Goal: Task Accomplishment & Management: Manage account settings

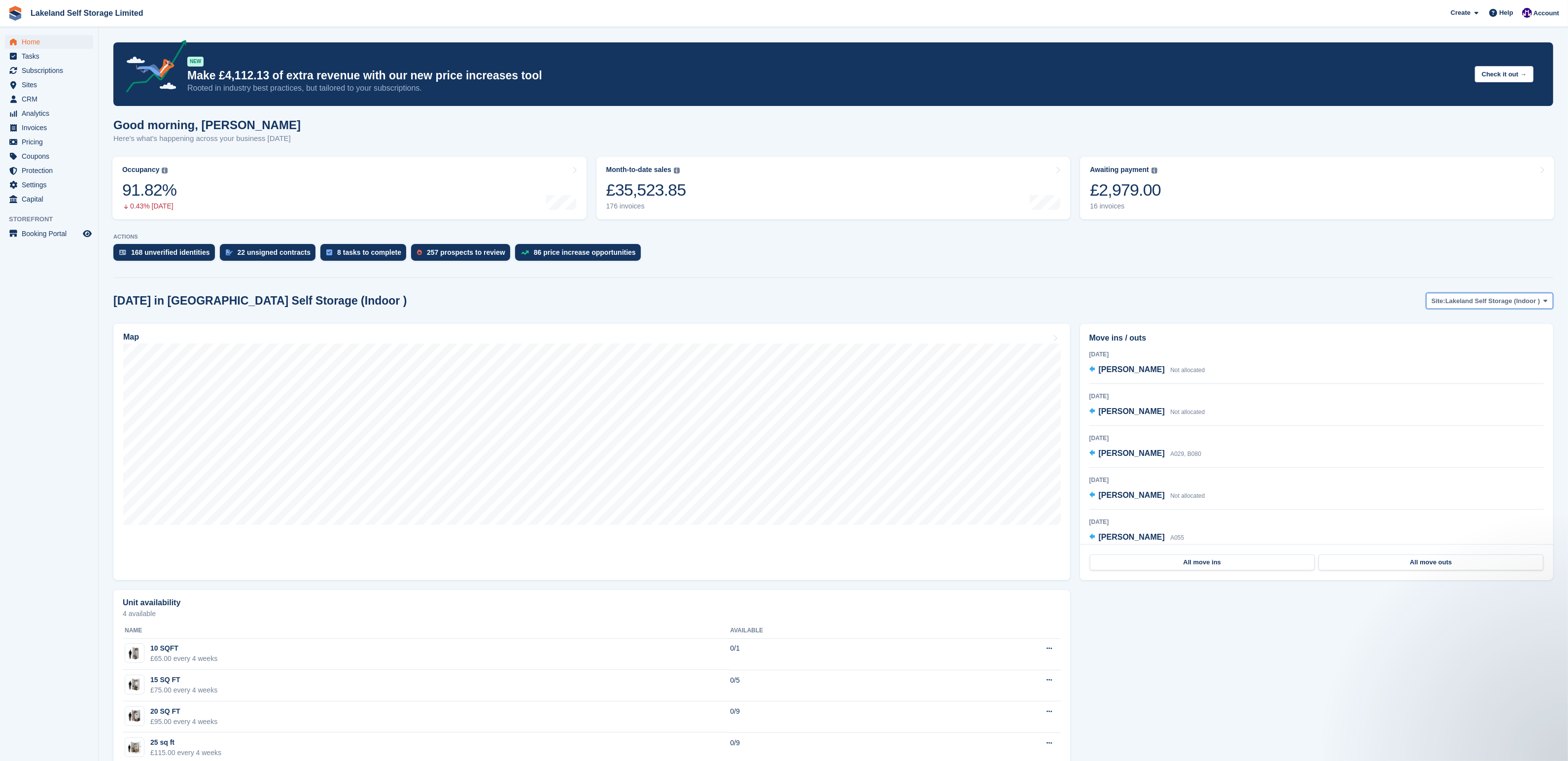
click at [1544, 304] on span at bounding box center [1546, 300] width 8 height 8
click at [1498, 341] on link "Lakeland Self Storage (Outdoor drive up)" at bounding box center [1476, 342] width 147 height 18
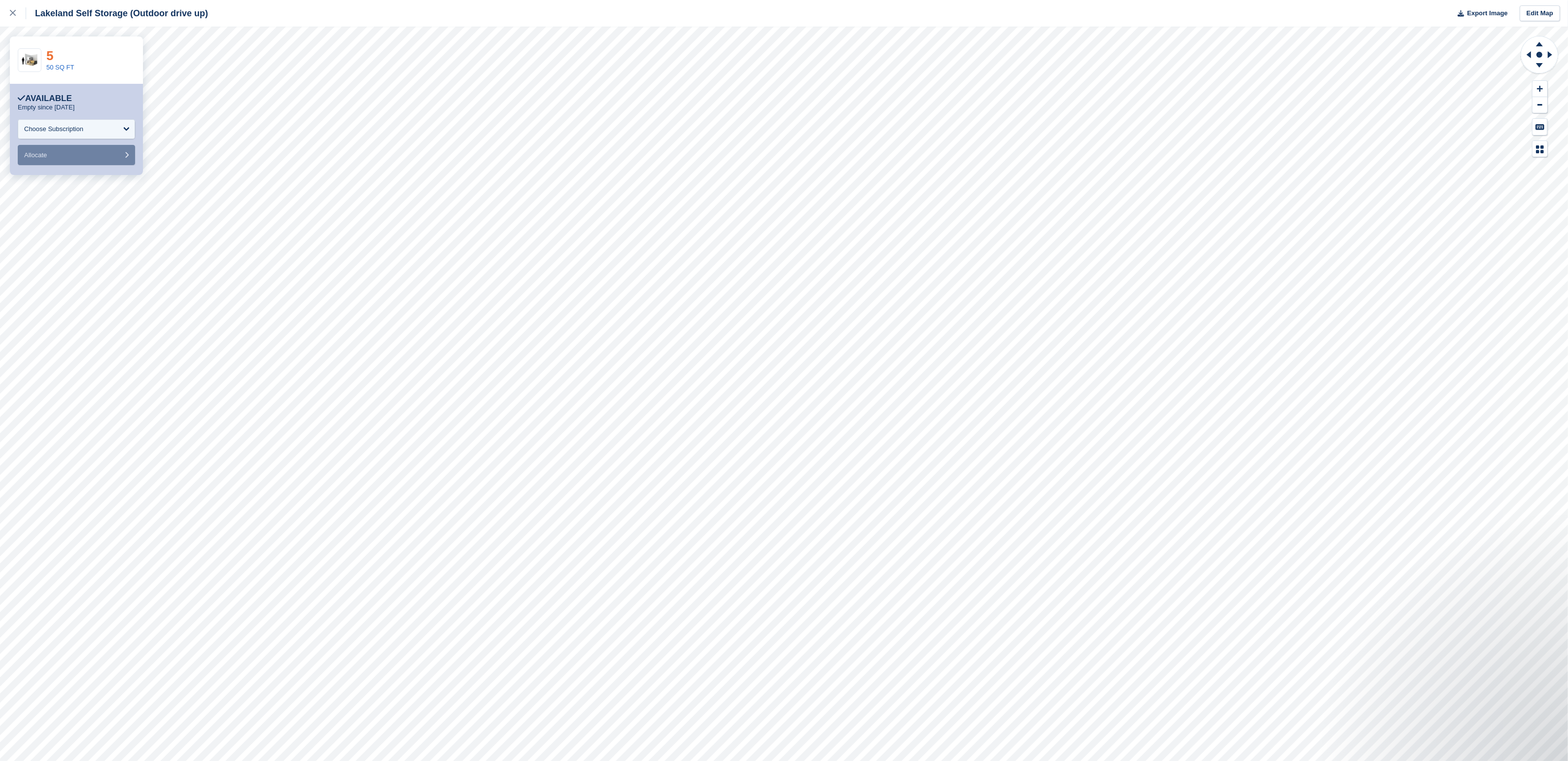
click at [49, 56] on link "5" at bounding box center [50, 55] width 7 height 15
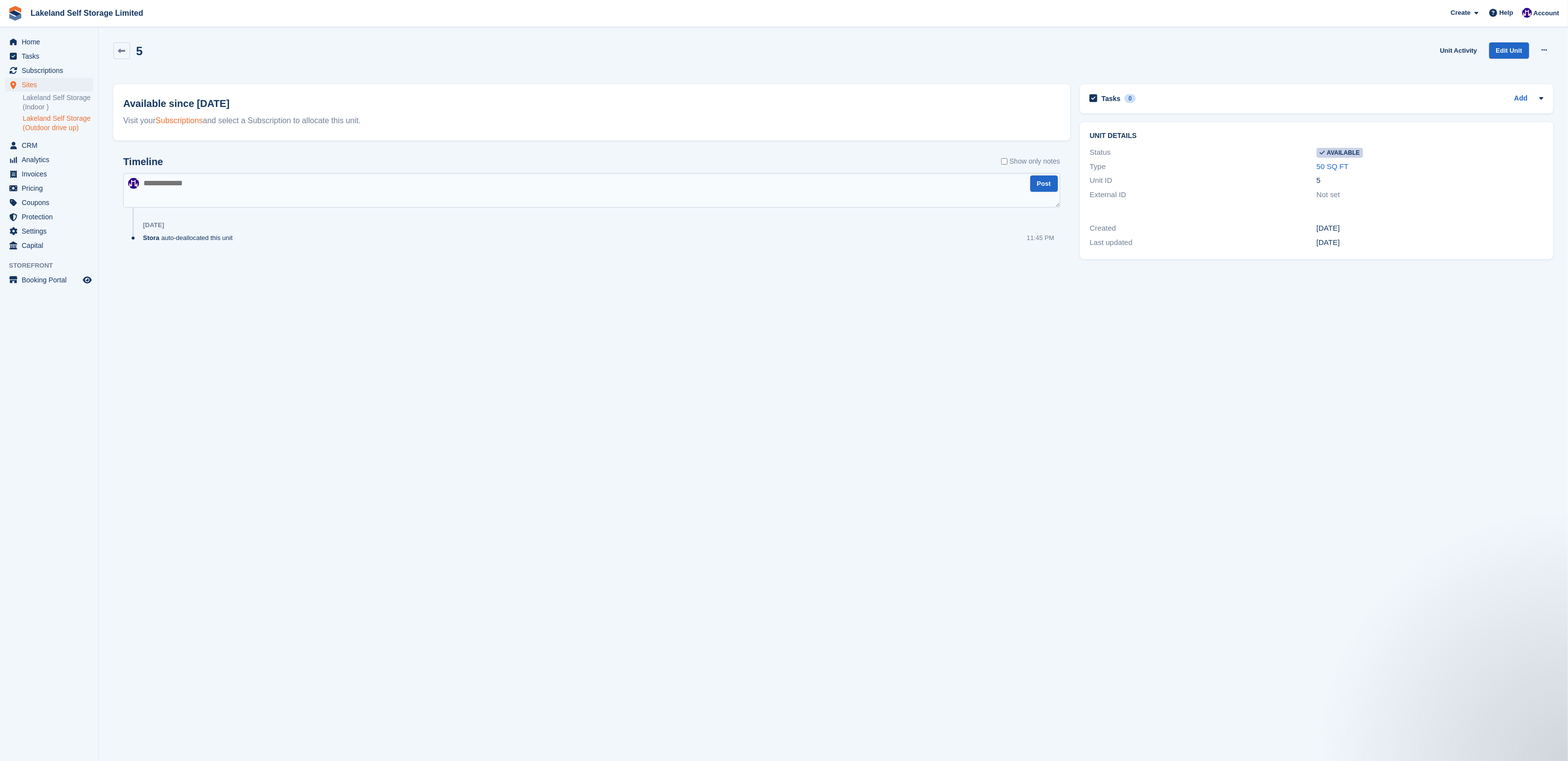
click at [180, 122] on link "Subscriptions" at bounding box center [179, 120] width 47 height 9
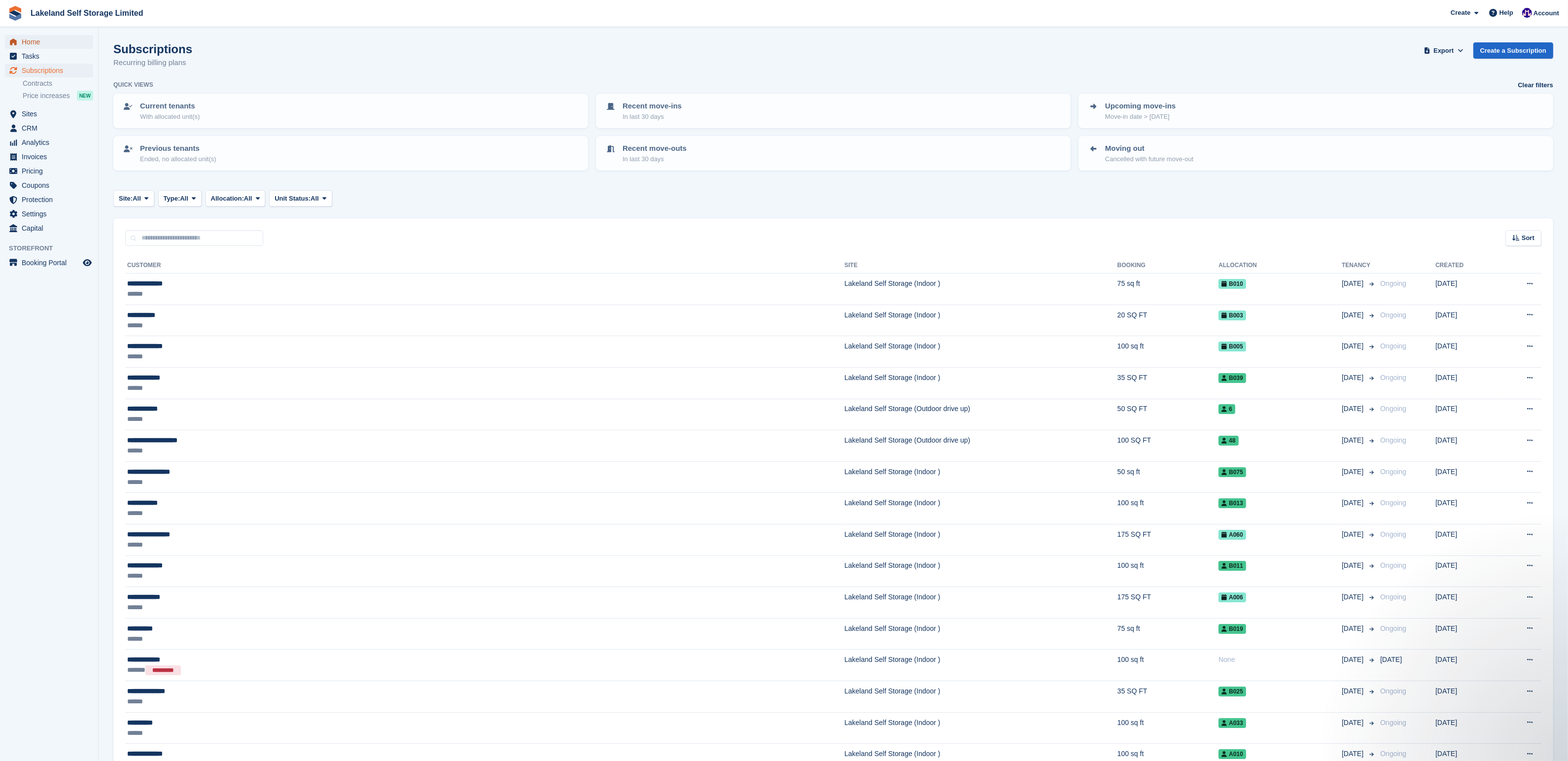
click at [34, 39] on span "Home" at bounding box center [51, 42] width 59 height 14
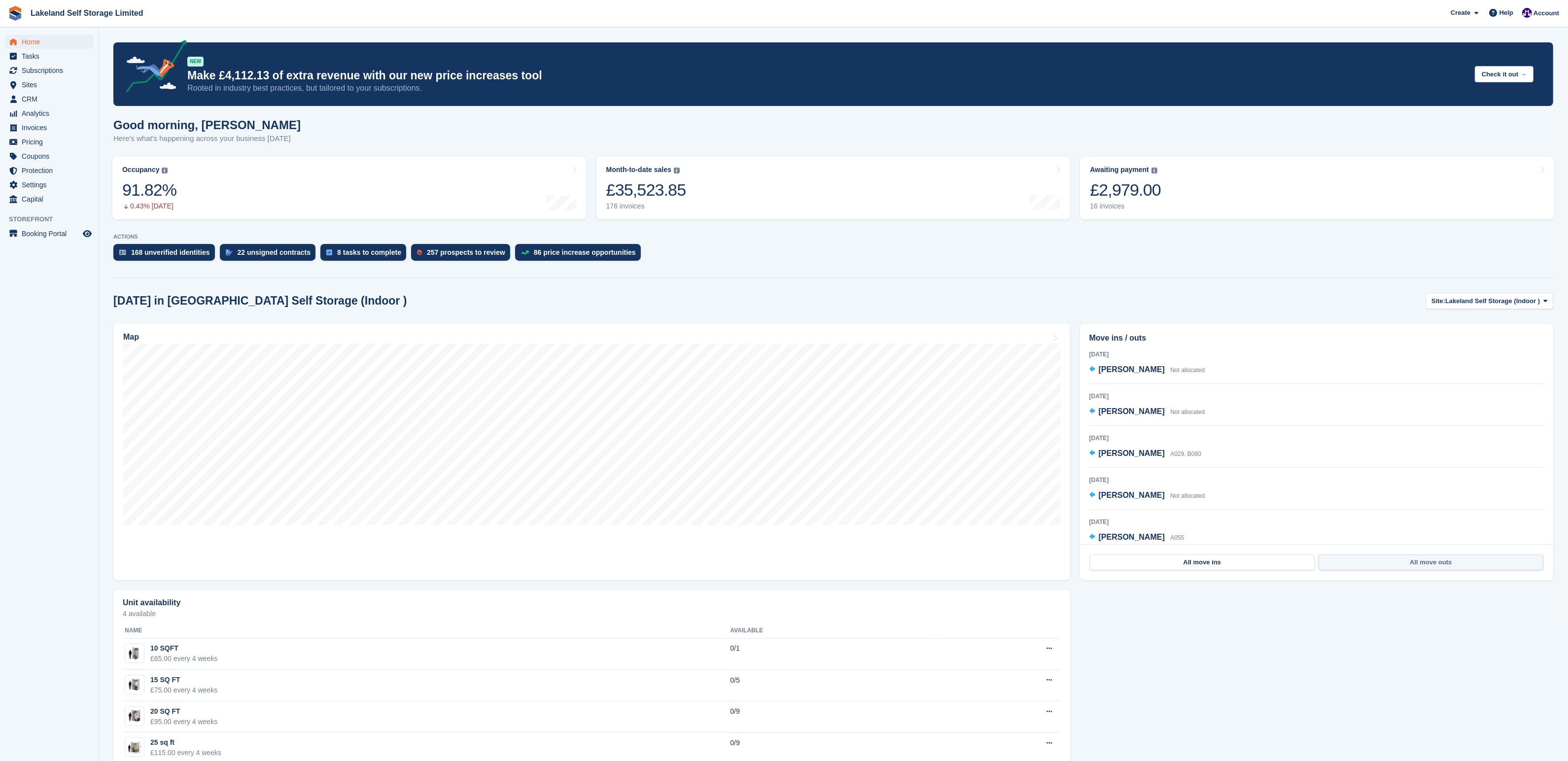
click at [1429, 564] on link "All move outs" at bounding box center [1430, 562] width 224 height 15
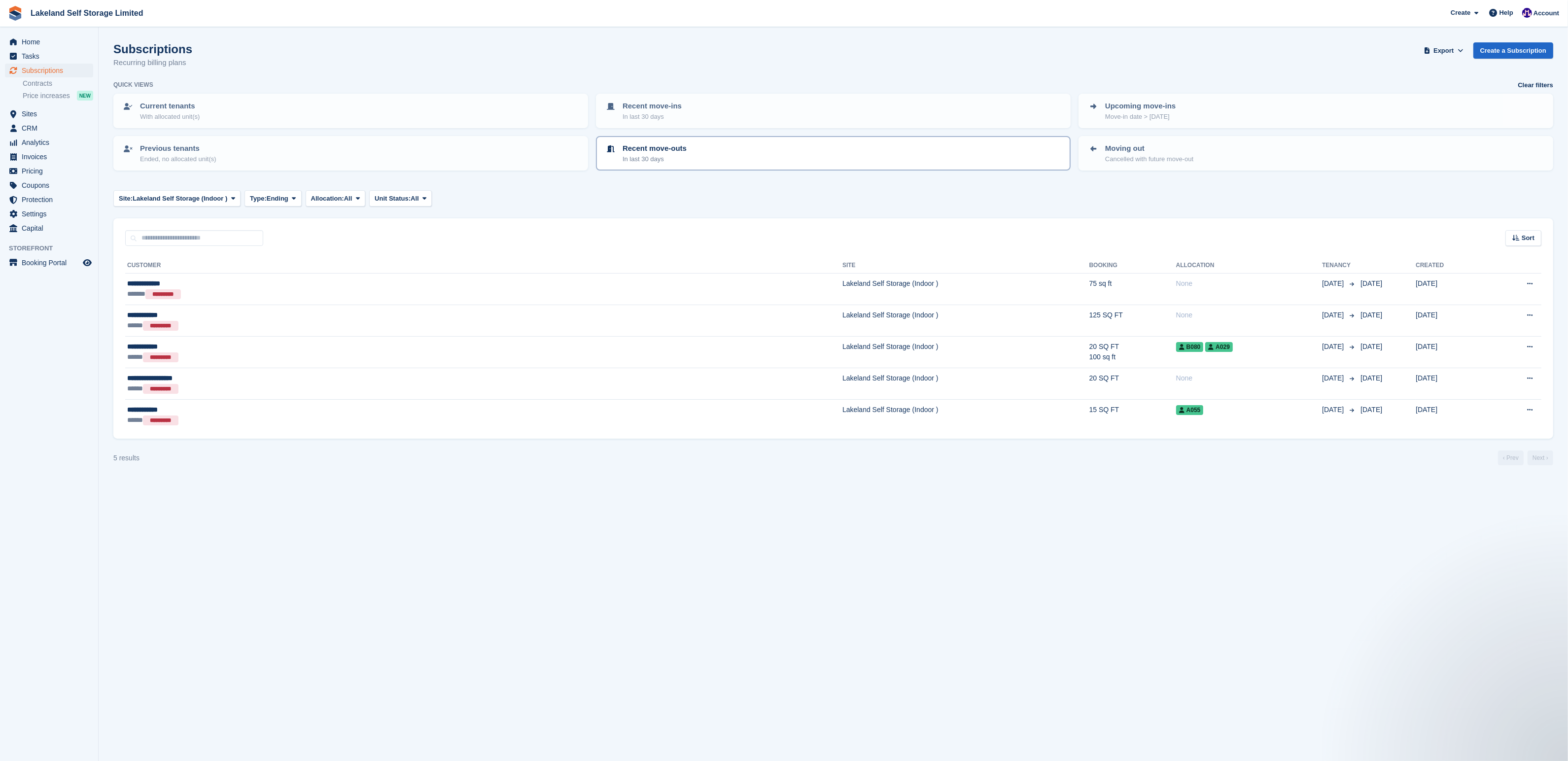
click at [679, 152] on p "Recent move-outs" at bounding box center [655, 148] width 65 height 11
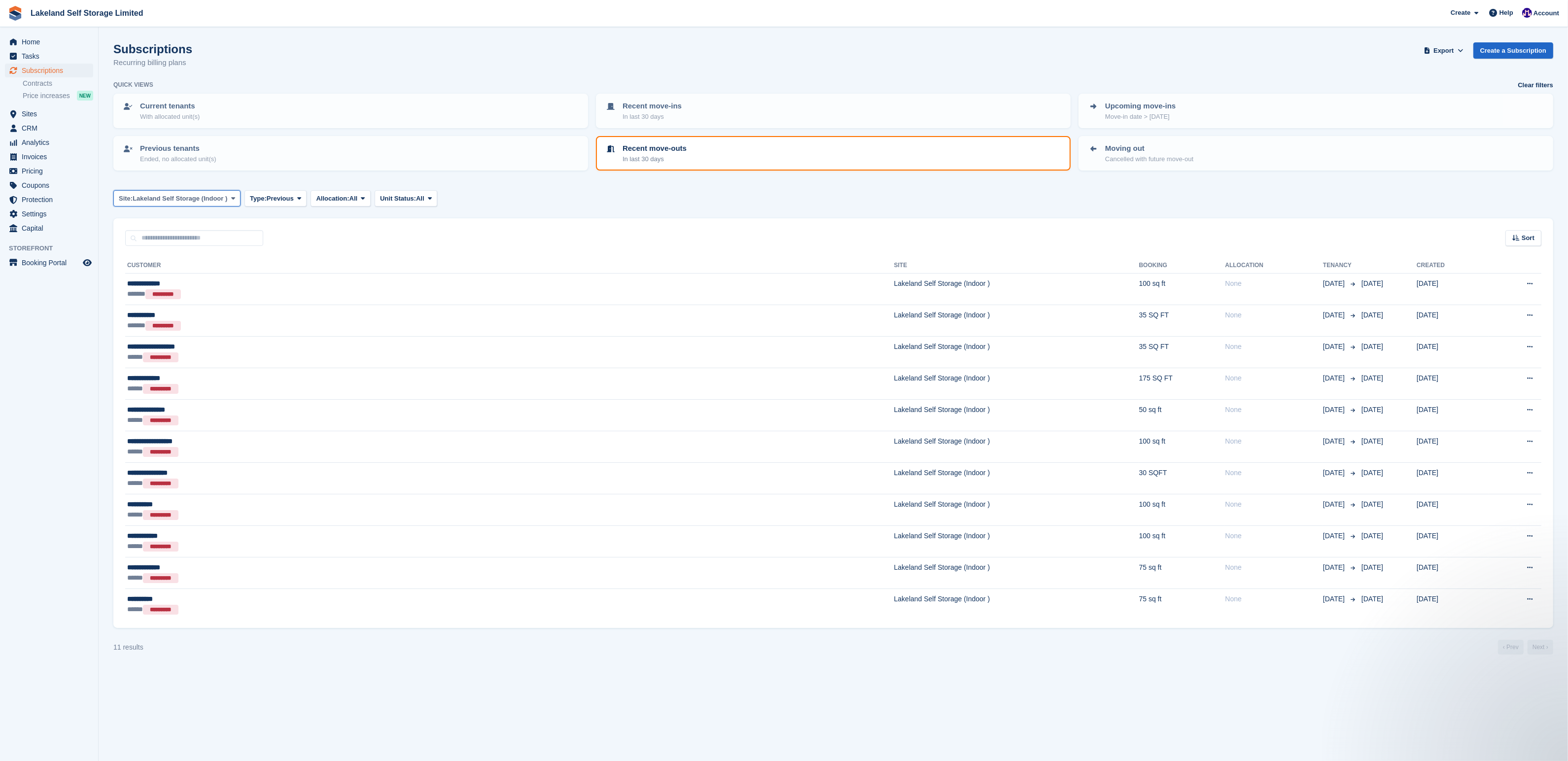
click at [235, 199] on icon at bounding box center [233, 198] width 4 height 6
click at [199, 259] on link "Lakeland Self Storage (Outdoor drive up)" at bounding box center [191, 257] width 147 height 18
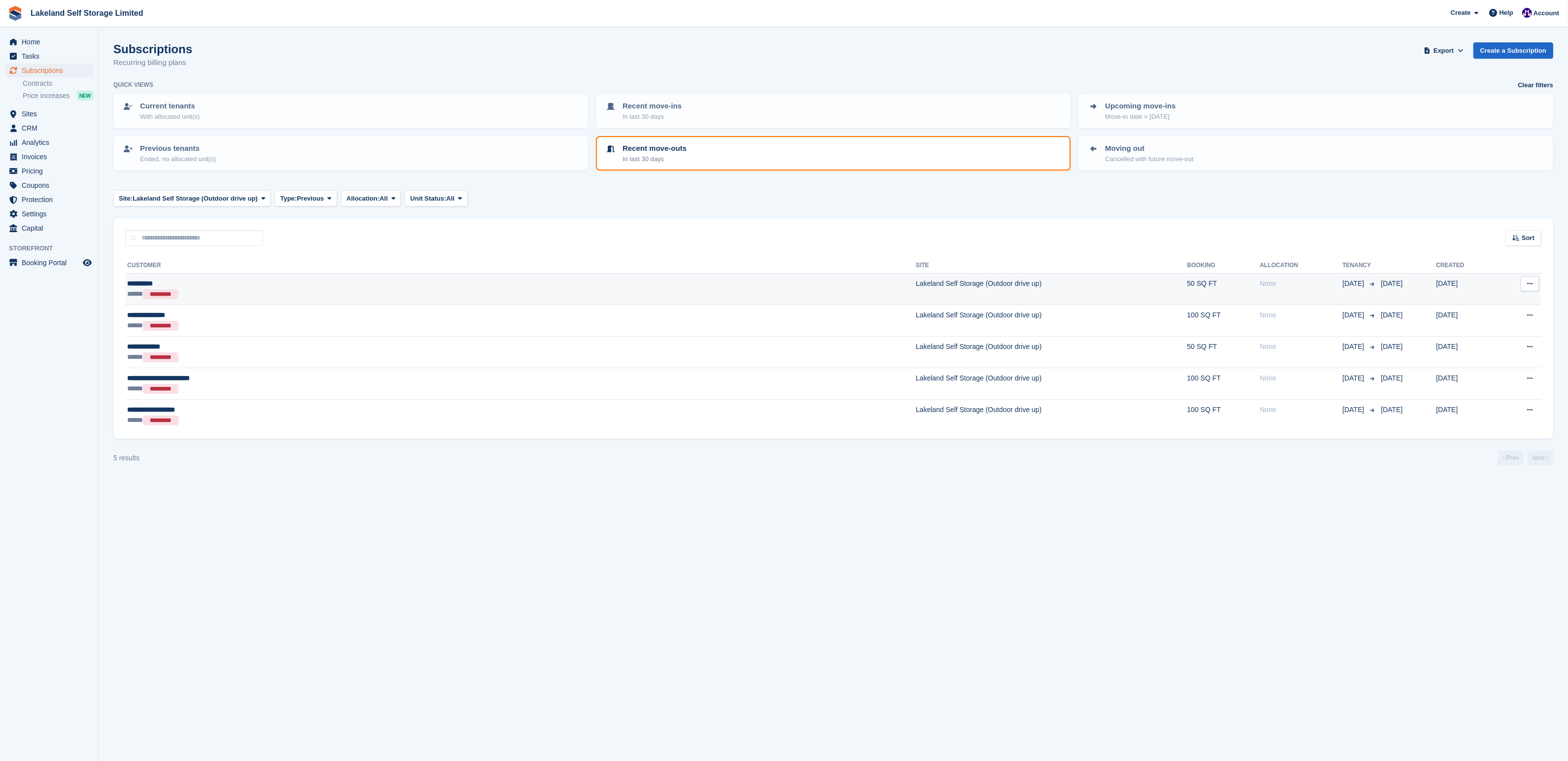
click at [1187, 284] on td "50 SQ FT" at bounding box center [1223, 289] width 73 height 32
